Goal: Complete application form

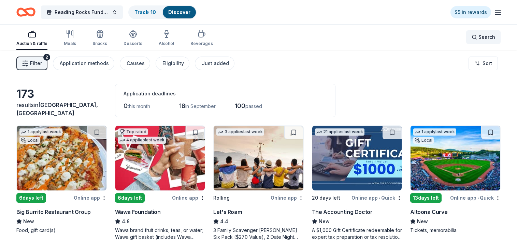
click at [481, 38] on span "Search" at bounding box center [486, 37] width 17 height 8
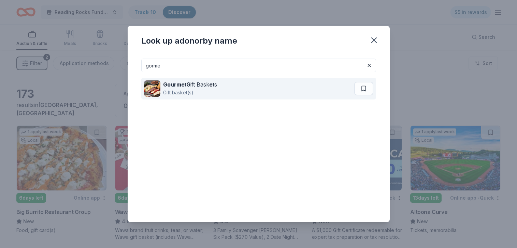
type input "gorme"
click at [279, 94] on div "Go u rme t G ift Bask e ts Gift basket(s)" at bounding box center [249, 89] width 210 height 22
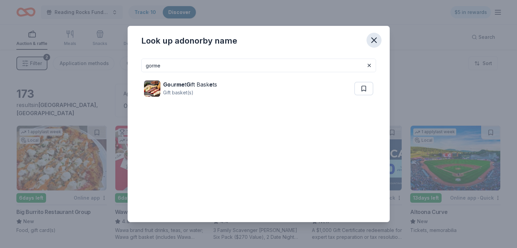
click at [377, 42] on icon "button" at bounding box center [374, 40] width 10 height 10
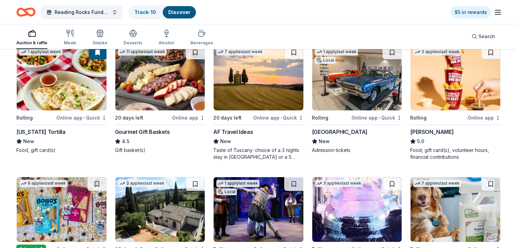
scroll to position [190, 0]
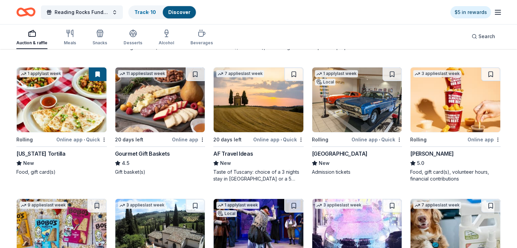
click at [449, 111] on img at bounding box center [455, 100] width 90 height 65
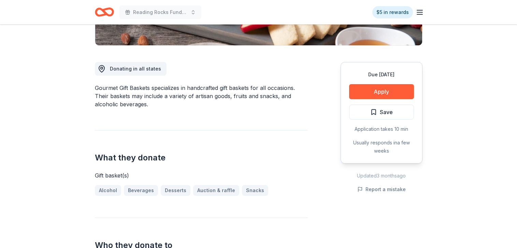
scroll to position [162, 0]
click at [390, 94] on button "Apply" at bounding box center [381, 91] width 65 height 15
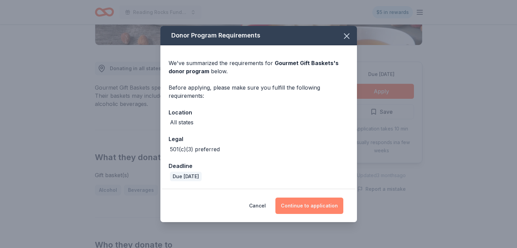
click at [311, 207] on button "Continue to application" at bounding box center [309, 206] width 68 height 16
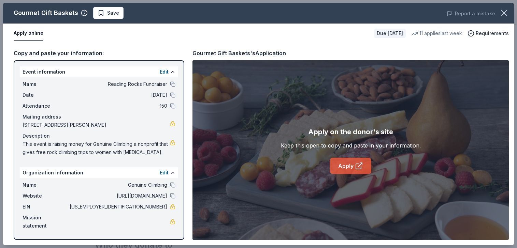
click at [355, 166] on icon at bounding box center [359, 166] width 8 height 8
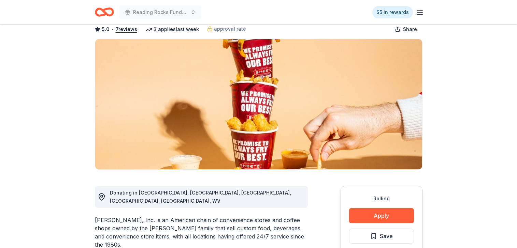
scroll to position [83, 0]
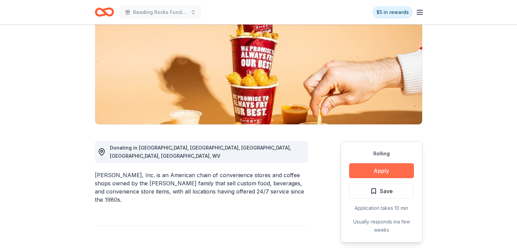
click at [365, 176] on button "Apply" at bounding box center [381, 170] width 65 height 15
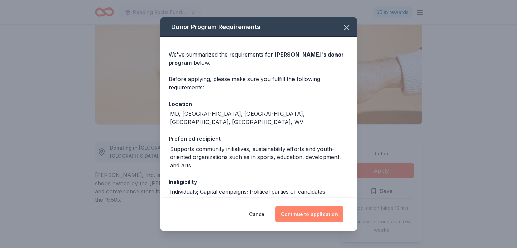
click at [299, 216] on button "Continue to application" at bounding box center [309, 214] width 68 height 16
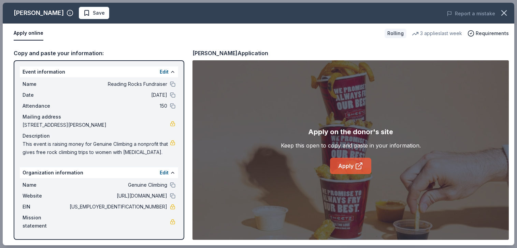
click at [344, 168] on link "Apply" at bounding box center [350, 166] width 41 height 16
